Goal: Information Seeking & Learning: Learn about a topic

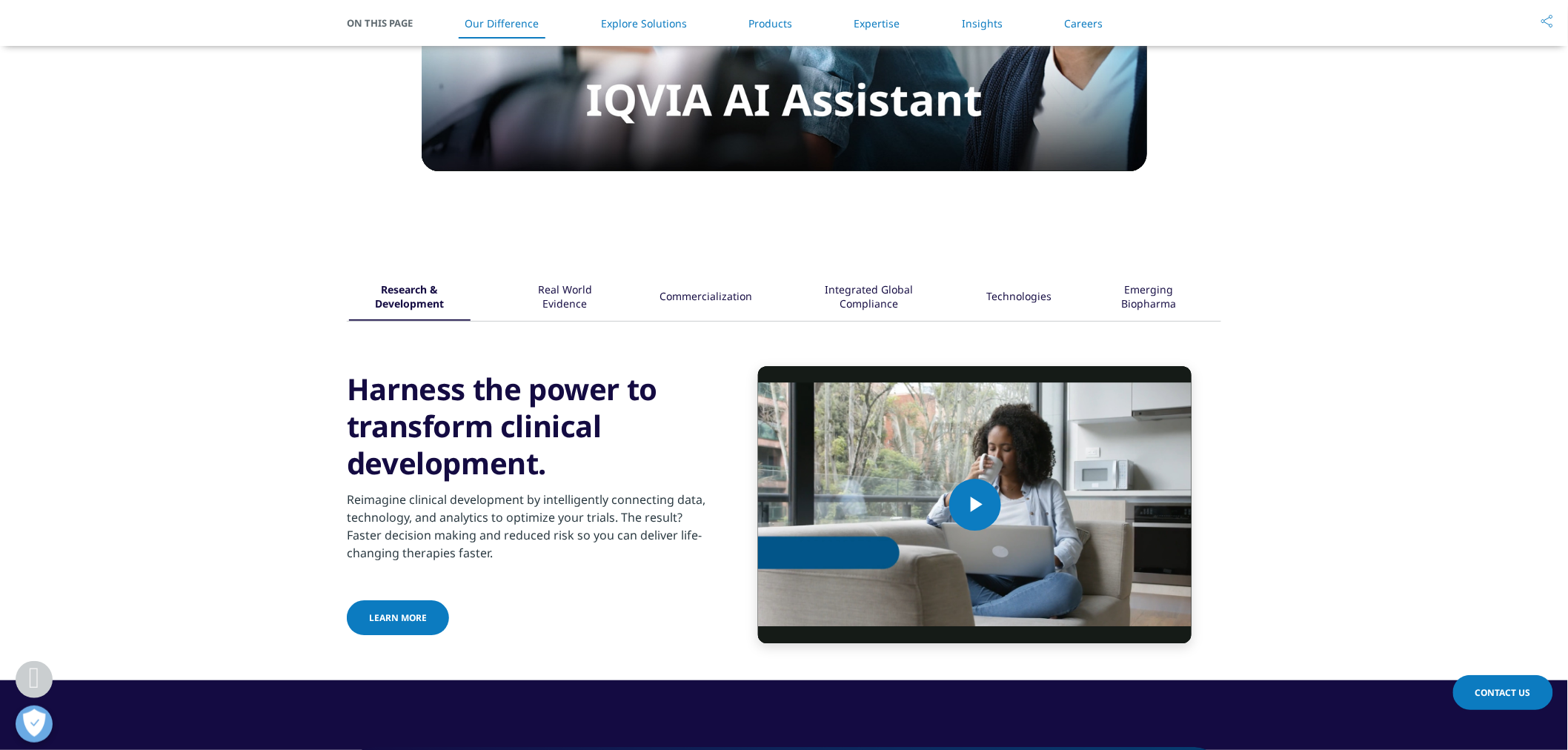
scroll to position [1655, 0]
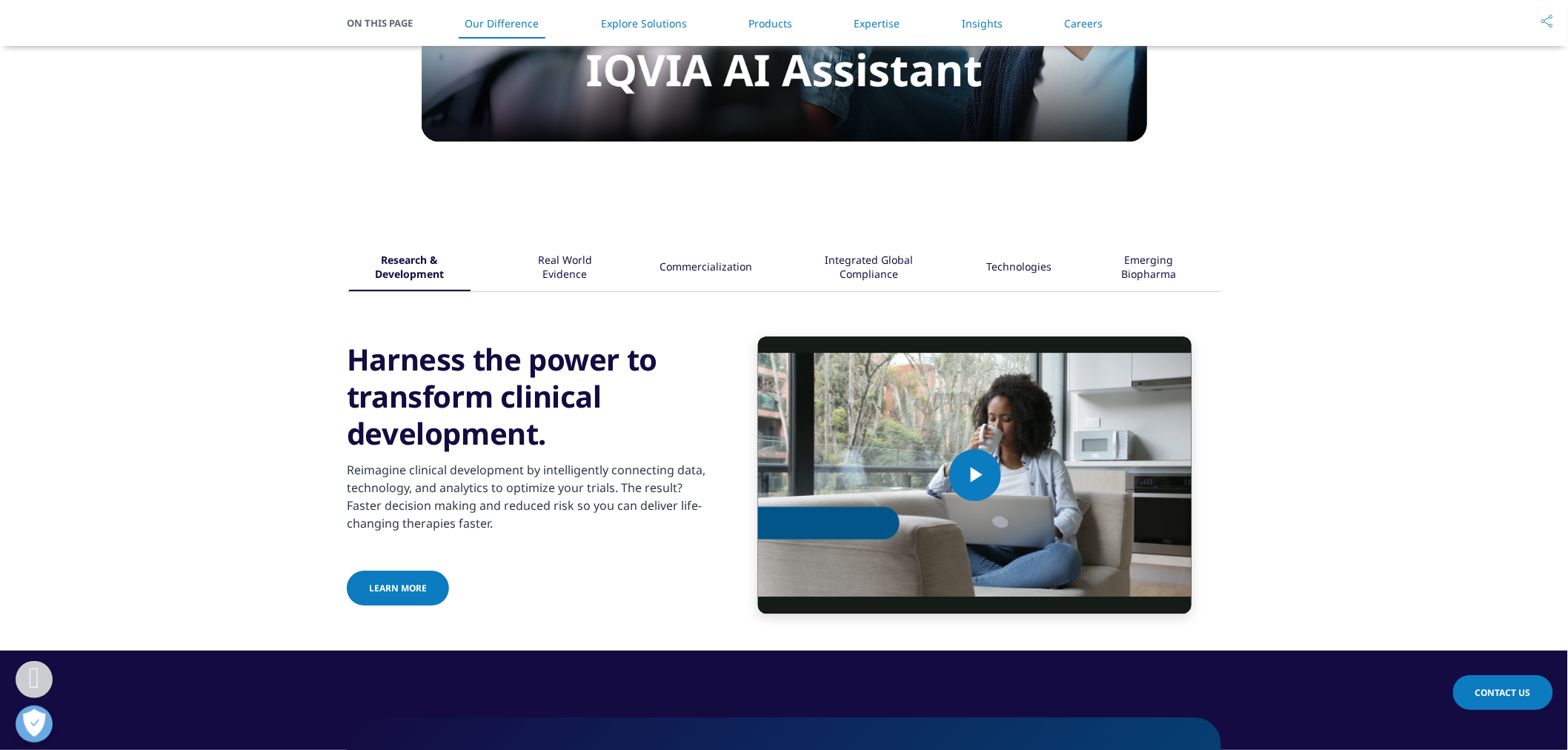
click at [565, 271] on div "Real World Evidence" at bounding box center [565, 268] width 96 height 46
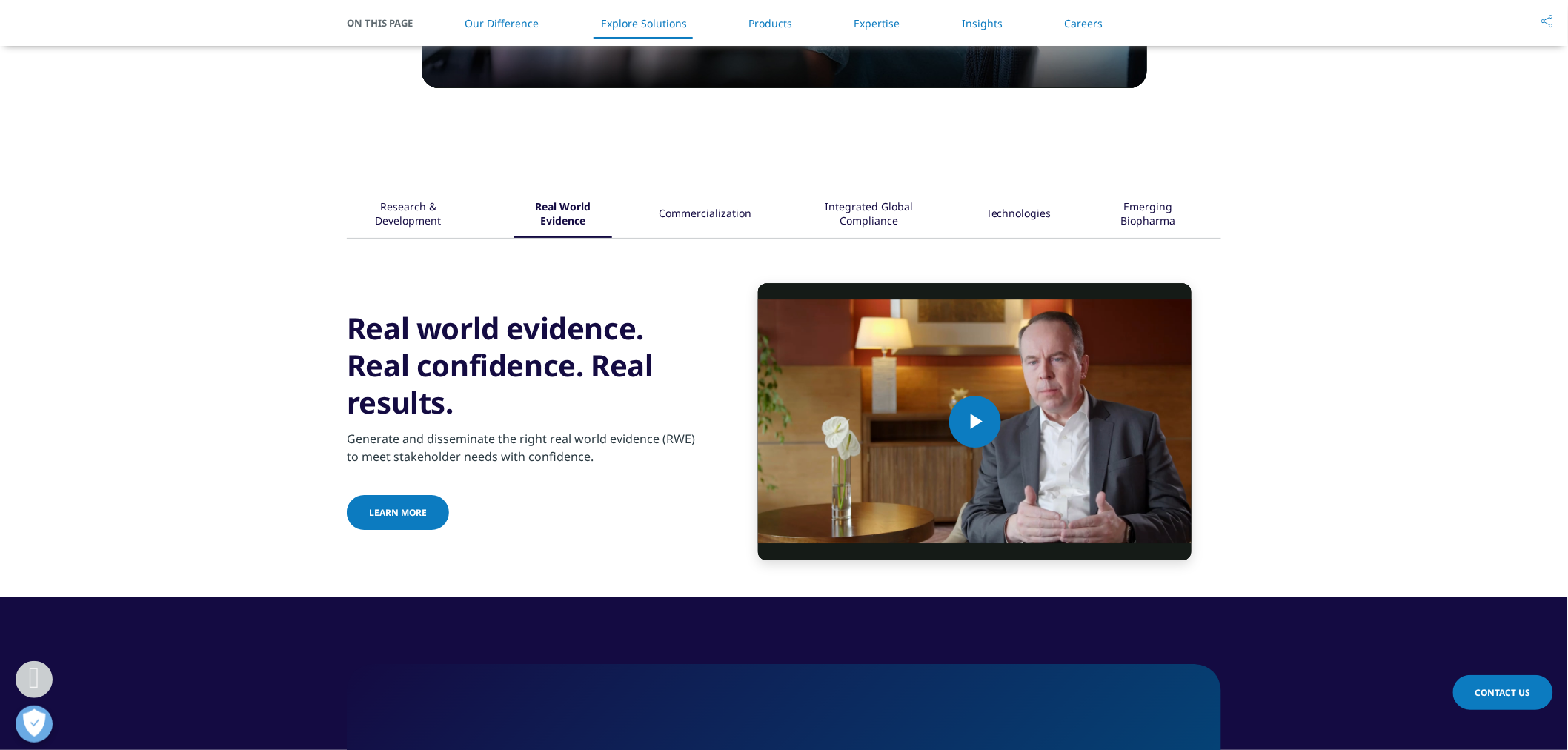
scroll to position [1737, 0]
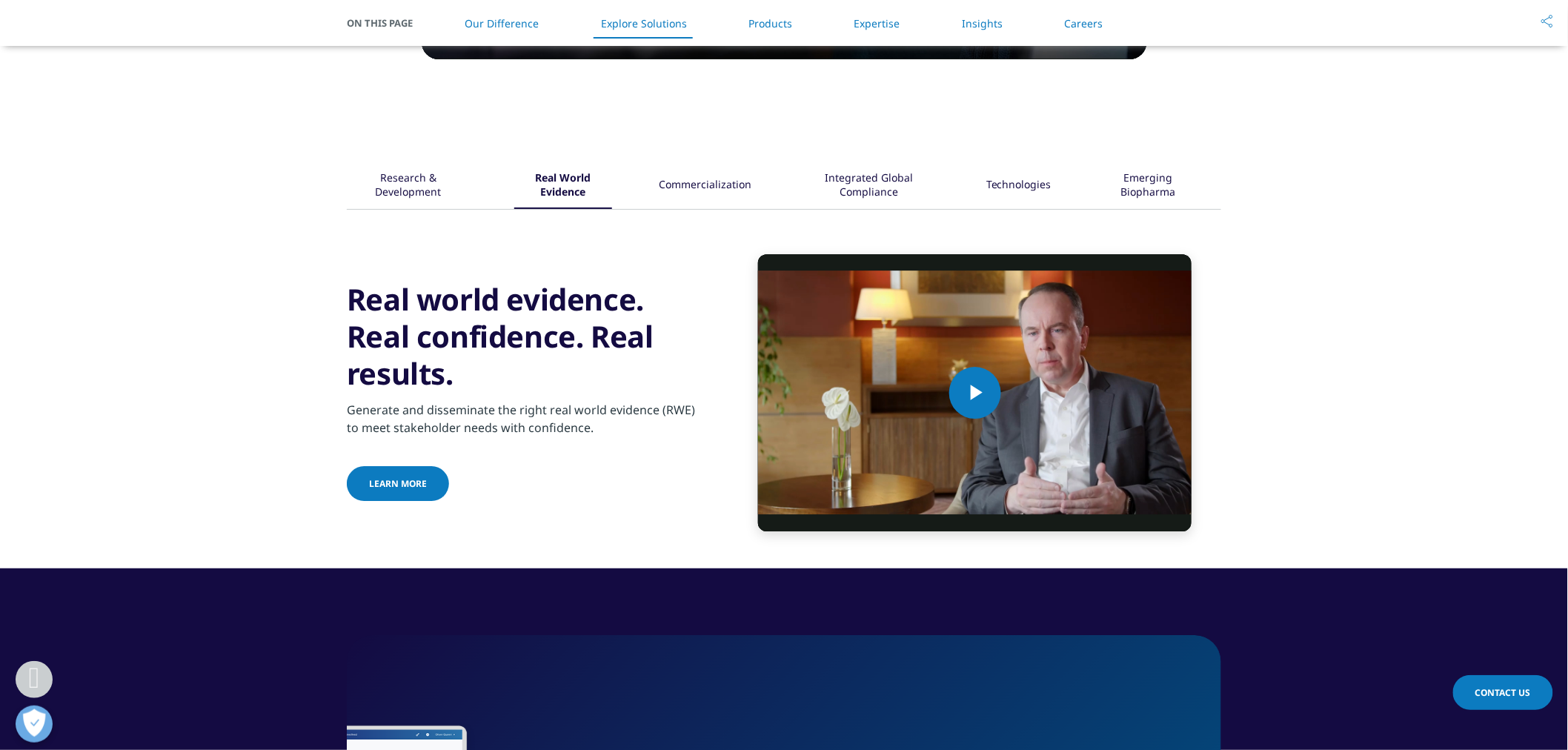
drag, startPoint x: 725, startPoint y: 175, endPoint x: 738, endPoint y: 171, distance: 13.6
click at [726, 175] on div "Commercialization" at bounding box center [705, 186] width 93 height 46
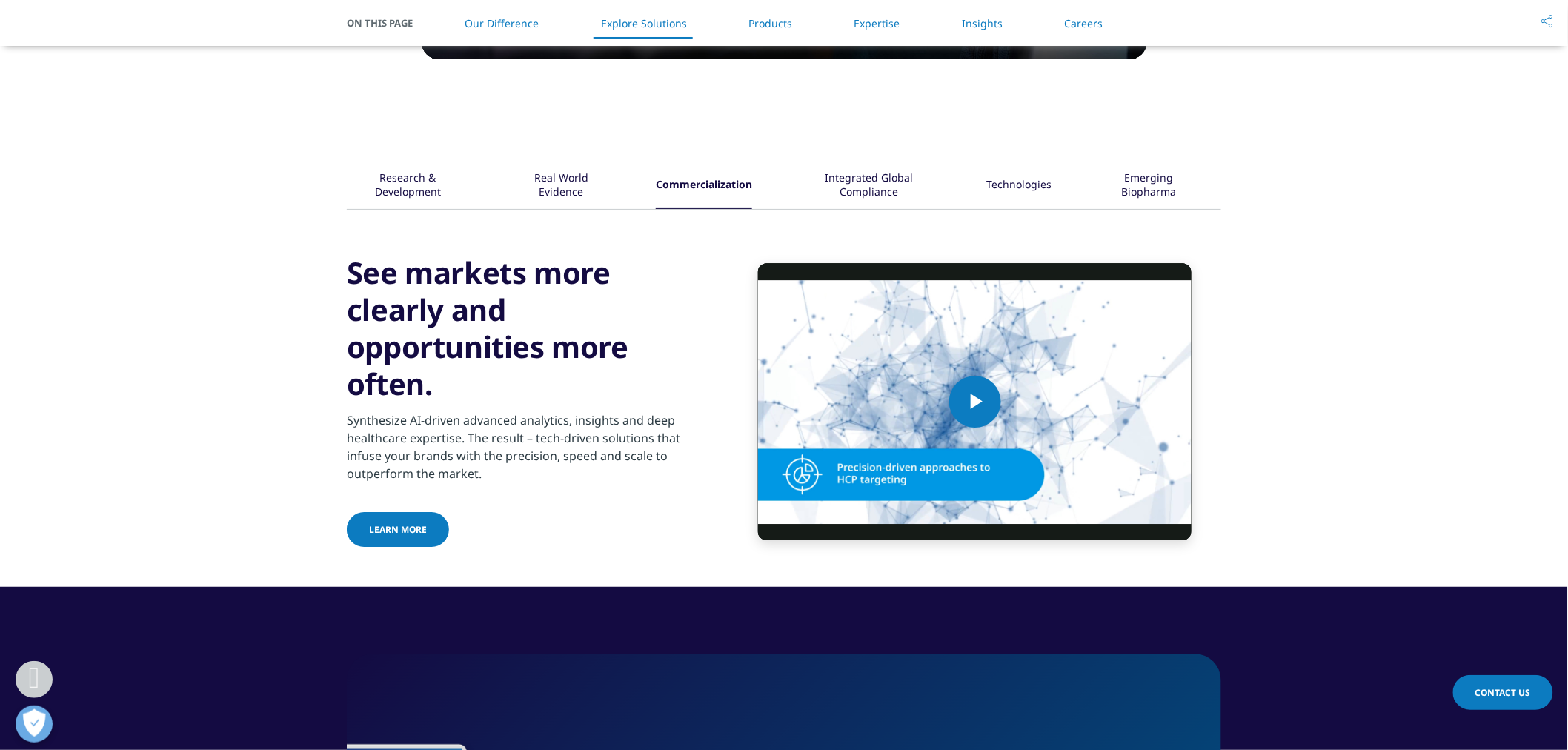
click at [848, 175] on div "Integrated Global Compliance" at bounding box center [869, 186] width 141 height 46
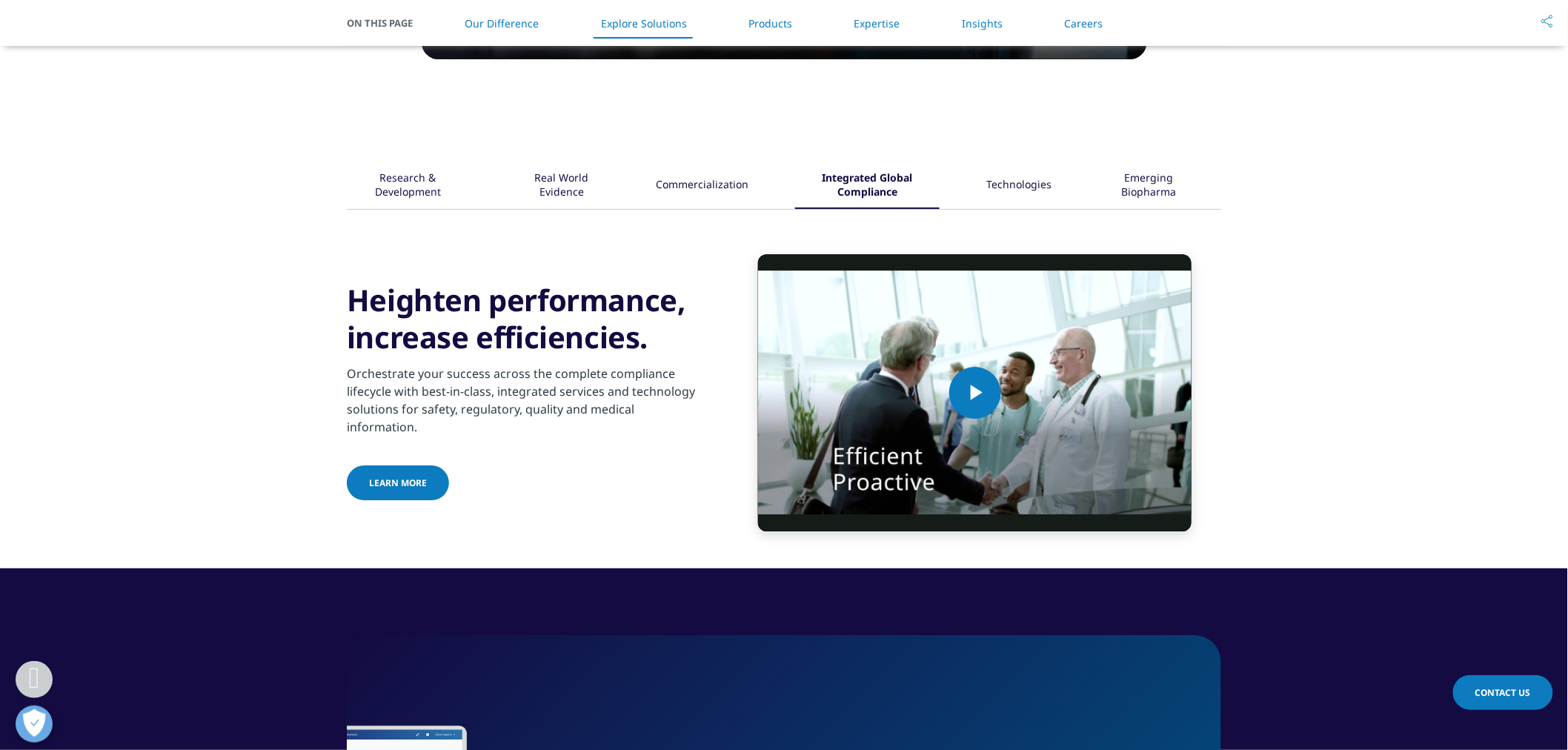
click at [995, 184] on div "Technologies" at bounding box center [1018, 186] width 65 height 46
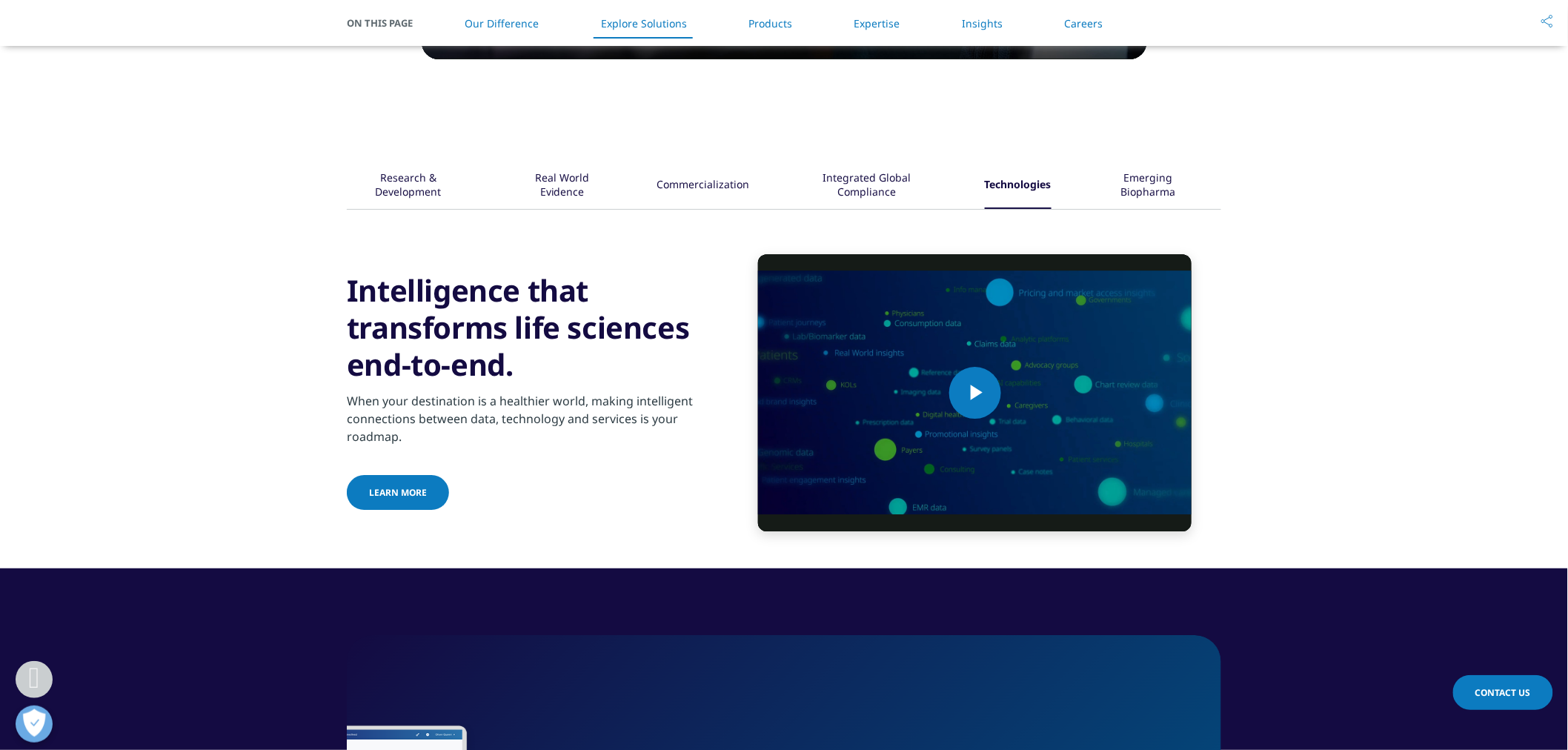
click at [1152, 184] on div "Emerging Biopharma" at bounding box center [1149, 186] width 101 height 46
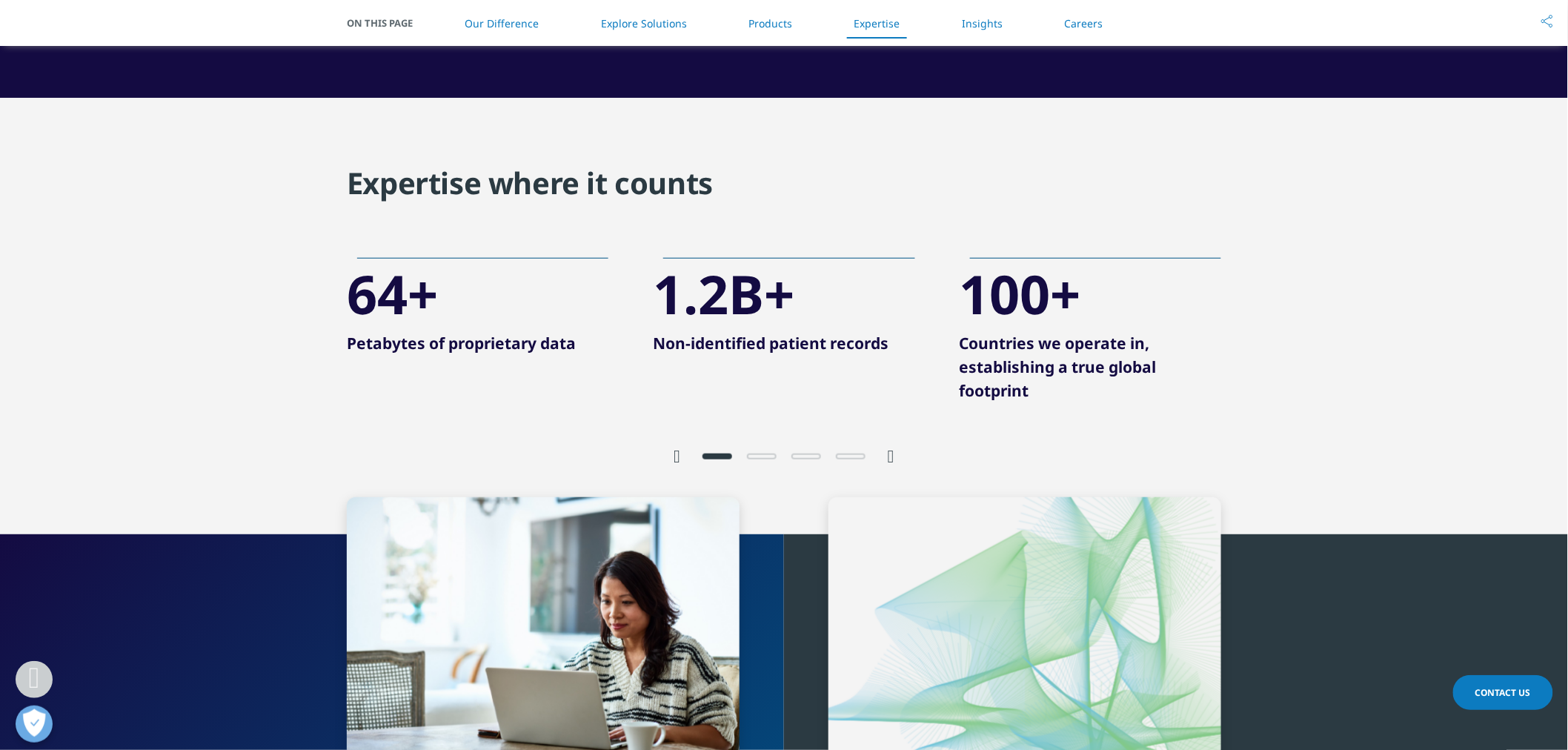
scroll to position [2726, 0]
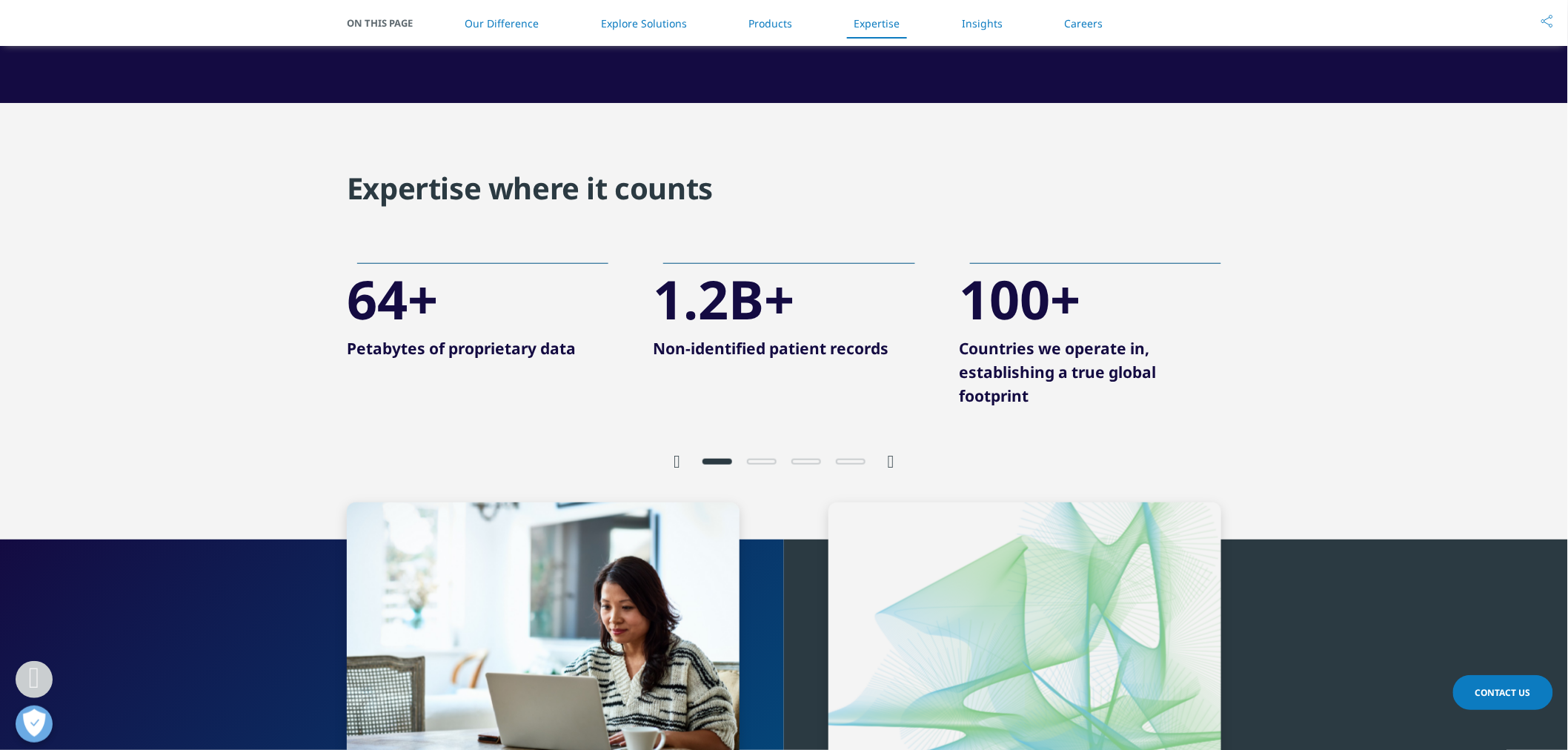
click at [890, 468] on icon "Next slide" at bounding box center [891, 462] width 7 height 18
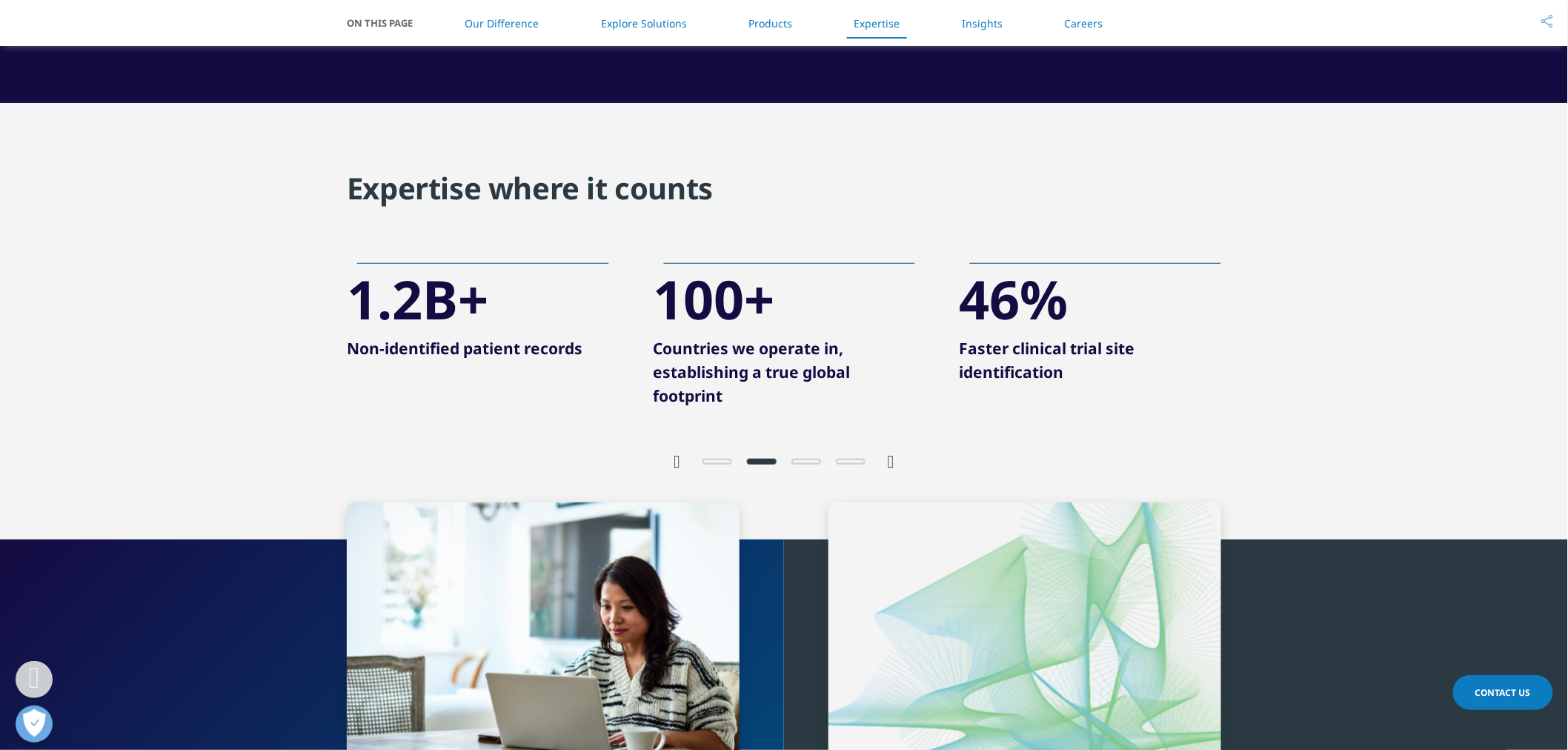
click at [890, 468] on icon "Next slide" at bounding box center [891, 462] width 7 height 18
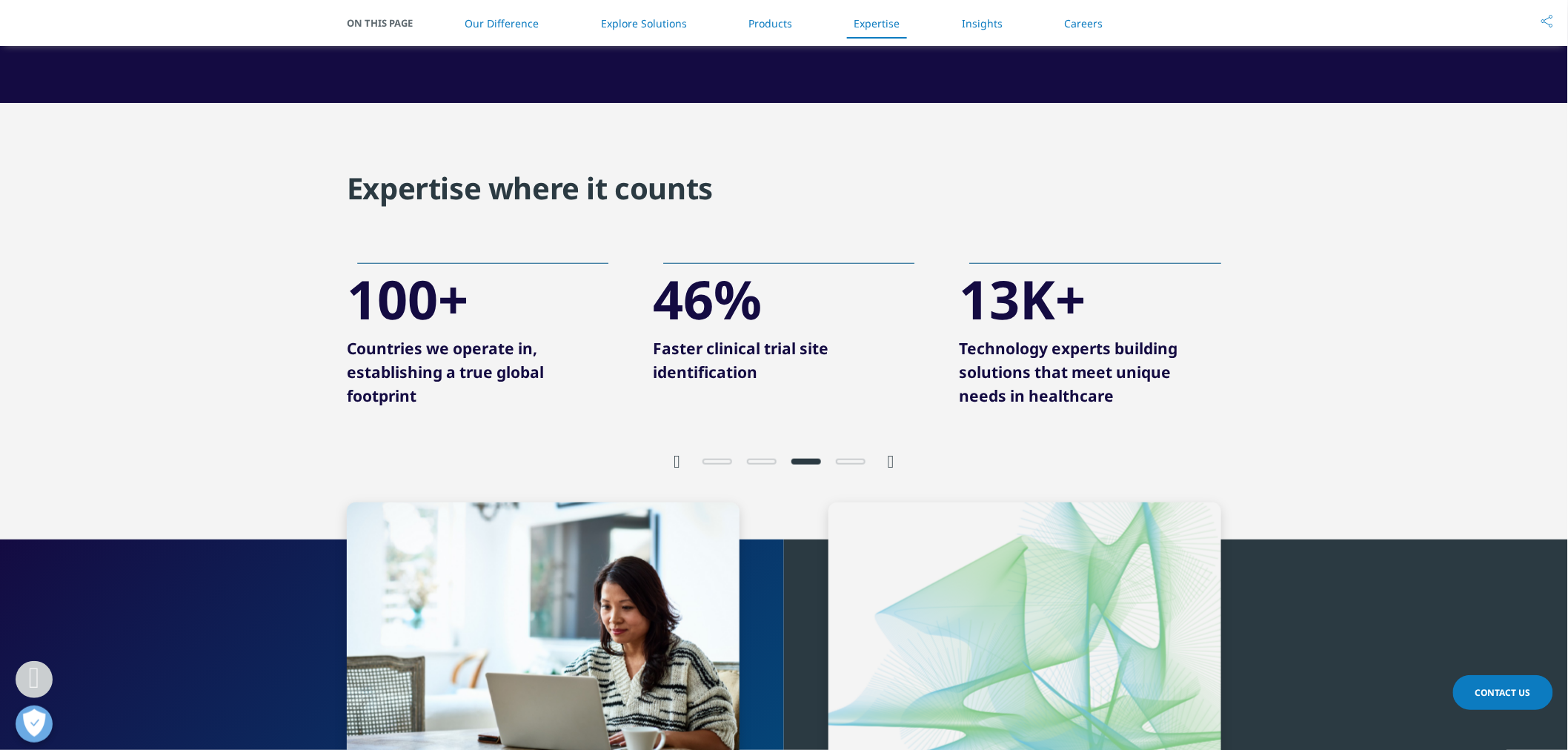
scroll to position [2458, 0]
